Goal: Find specific fact

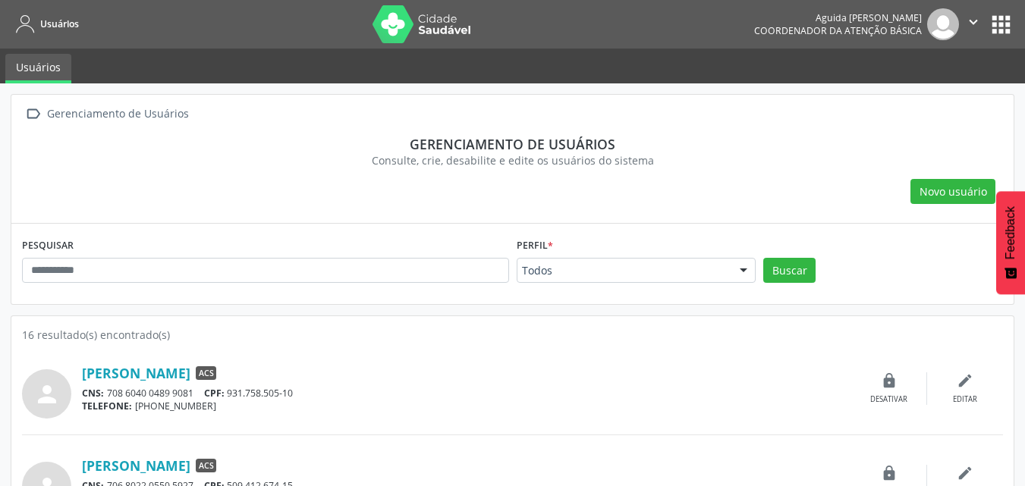
scroll to position [886, 0]
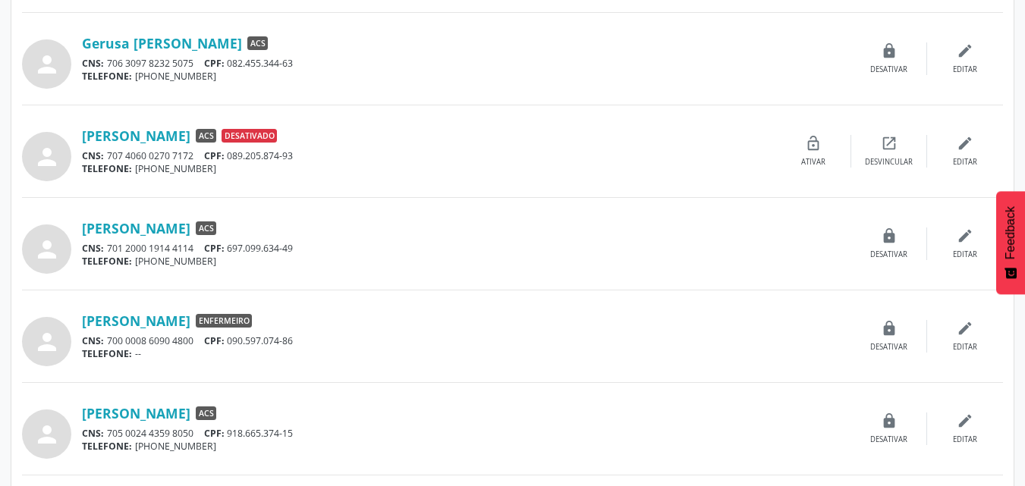
click at [300, 255] on div "TELEFONE: (87) 98888-8888" at bounding box center [466, 261] width 769 height 13
drag, startPoint x: 300, startPoint y: 238, endPoint x: 231, endPoint y: 249, distance: 70.7
click at [231, 249] on div "Jose Daniel da Silva ACS CNS: 701 2000 1914 4114 CPF: 697.099.634-49 TELEFONE: …" at bounding box center [466, 244] width 769 height 49
copy div "697.099.634-49"
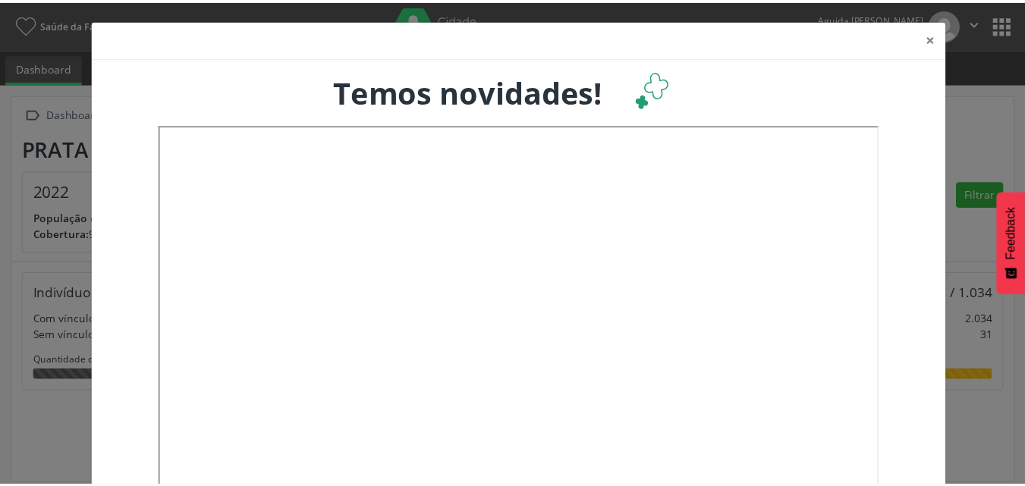
scroll to position [252, 338]
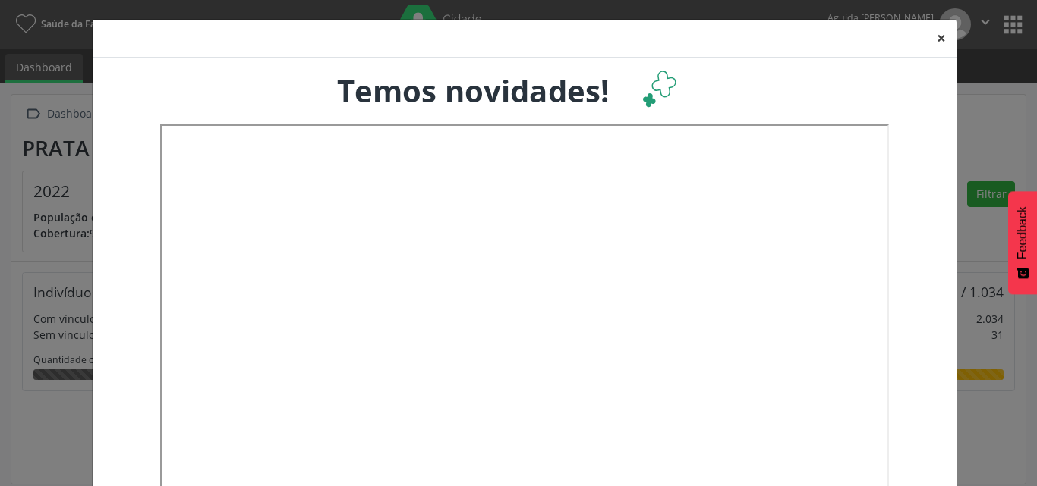
click at [930, 37] on button "×" at bounding box center [941, 38] width 30 height 37
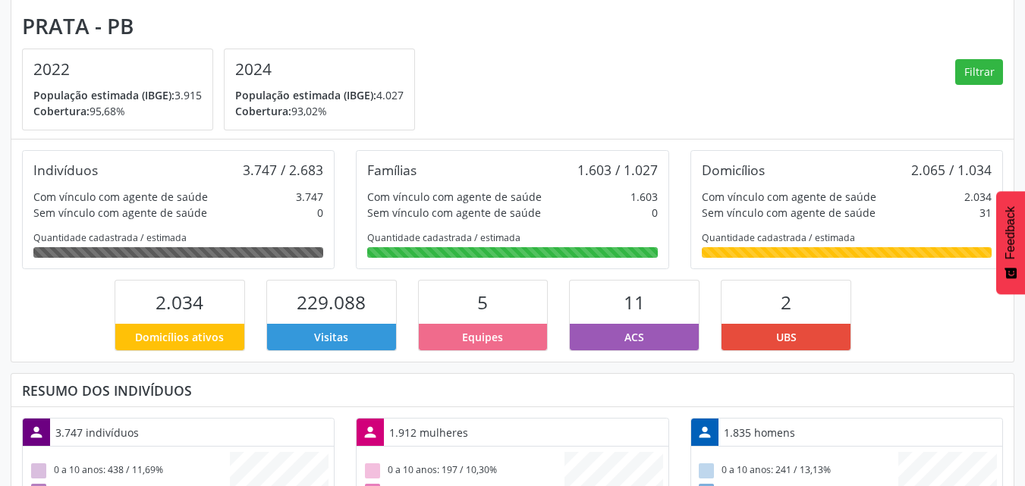
scroll to position [127, 0]
